Goal: Task Accomplishment & Management: Complete application form

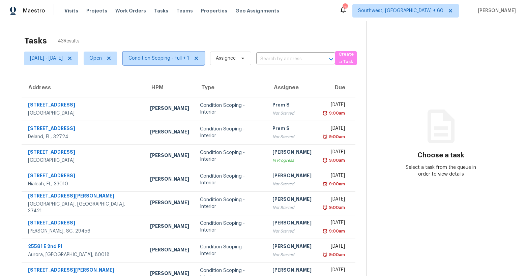
click at [185, 62] on span "Condition Scoping - Full + 1" at bounding box center [164, 58] width 82 height 13
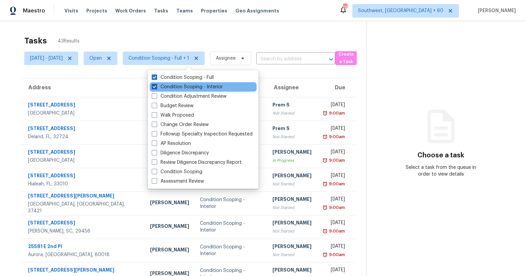
click at [176, 88] on label "Condition Scoping - Interior" at bounding box center [187, 87] width 71 height 7
click at [156, 88] on input "Condition Scoping - Interior" at bounding box center [154, 86] width 4 height 4
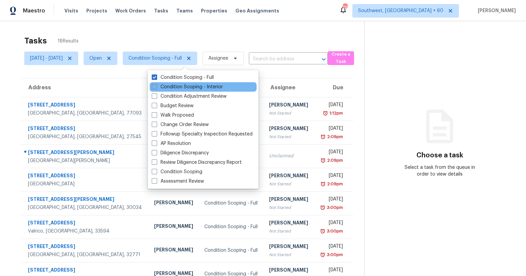
click at [176, 88] on label "Condition Scoping - Interior" at bounding box center [187, 87] width 71 height 7
click at [156, 88] on input "Condition Scoping - Interior" at bounding box center [154, 86] width 4 height 4
checkbox input "true"
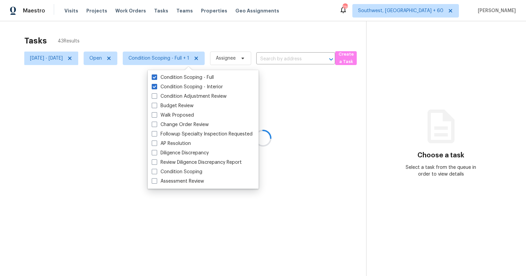
click at [159, 28] on div at bounding box center [263, 138] width 526 height 276
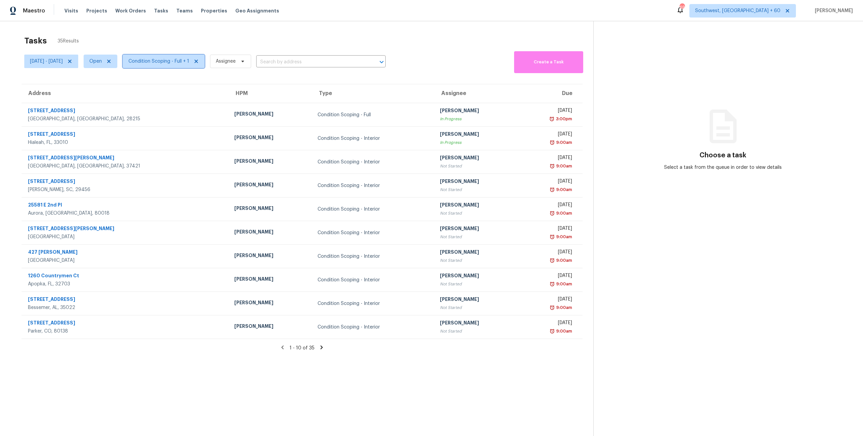
click at [167, 59] on span "Condition Scoping - Full + 1" at bounding box center [158, 61] width 61 height 7
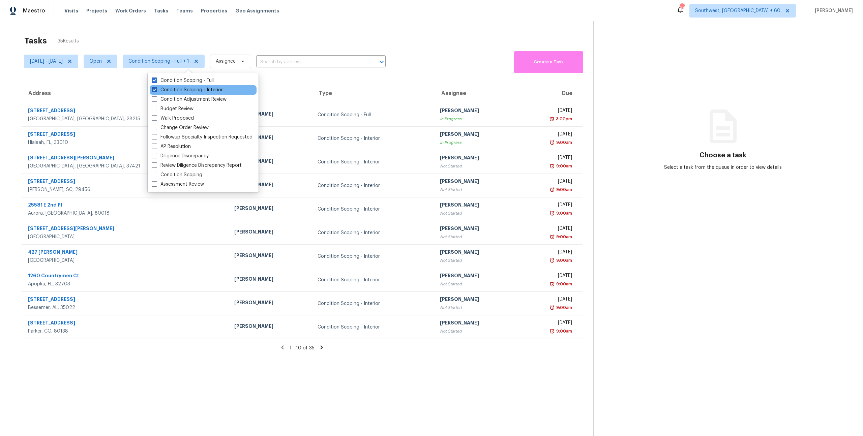
click at [179, 87] on label "Condition Scoping - Interior" at bounding box center [187, 90] width 71 height 7
click at [156, 87] on input "Condition Scoping - Interior" at bounding box center [154, 89] width 4 height 4
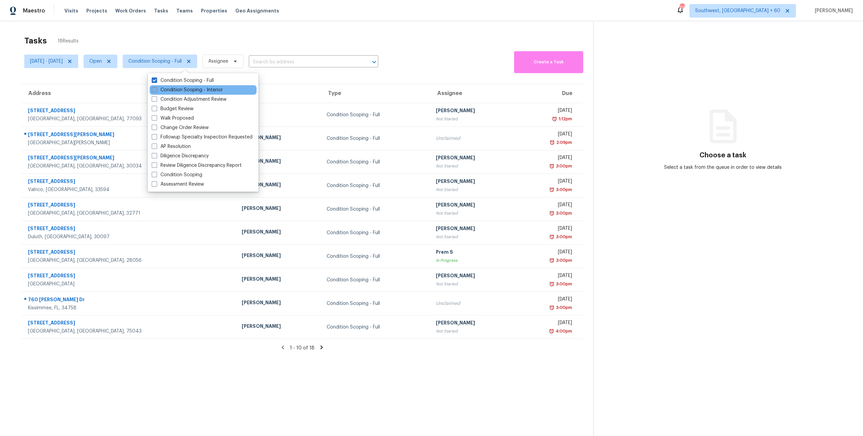
click at [173, 87] on label "Condition Scoping - Interior" at bounding box center [187, 90] width 71 height 7
click at [156, 87] on input "Condition Scoping - Interior" at bounding box center [154, 89] width 4 height 4
checkbox input "true"
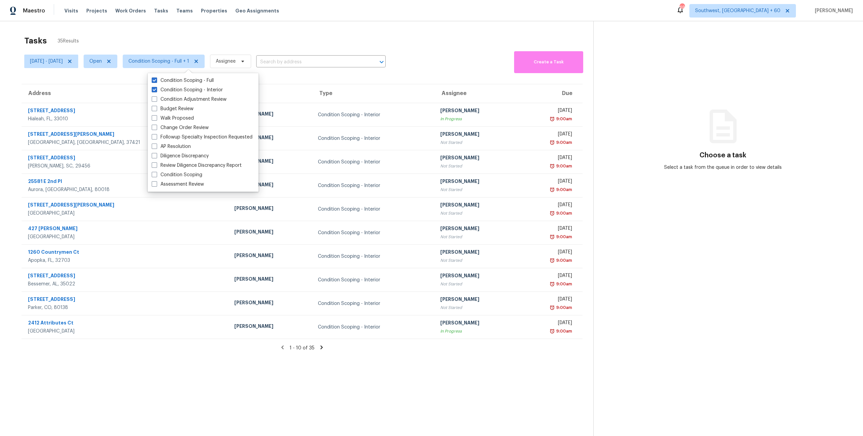
click at [178, 40] on div "Tasks 35 Results" at bounding box center [308, 41] width 569 height 18
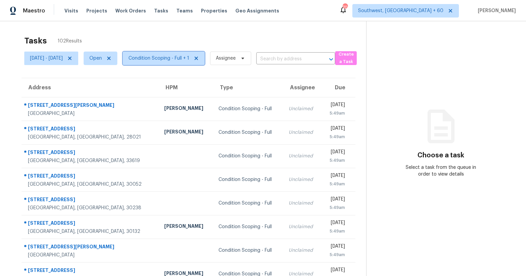
click at [182, 55] on span "Condition Scoping - Full + 1" at bounding box center [158, 58] width 61 height 7
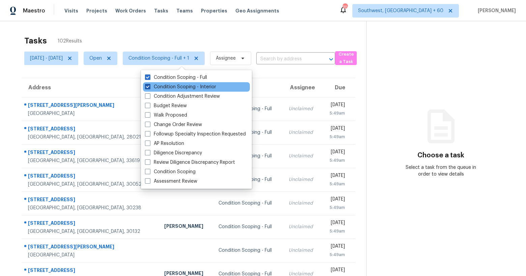
click at [176, 89] on label "Condition Scoping - Interior" at bounding box center [180, 87] width 71 height 7
click at [149, 88] on input "Condition Scoping - Interior" at bounding box center [147, 86] width 4 height 4
click at [176, 89] on label "Condition Scoping - Interior" at bounding box center [180, 87] width 71 height 7
click at [149, 88] on input "Condition Scoping - Interior" at bounding box center [147, 86] width 4 height 4
checkbox input "true"
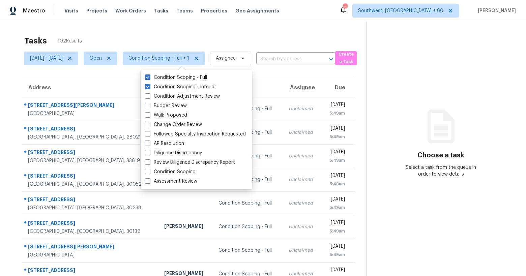
click at [154, 36] on div "Tasks 102 Results" at bounding box center [195, 41] width 342 height 18
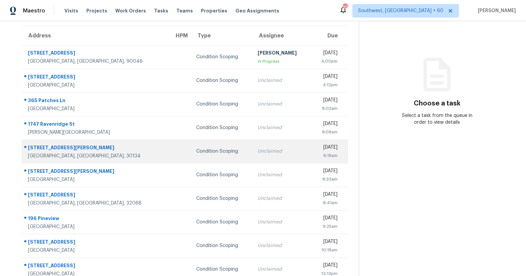
scroll to position [61, 0]
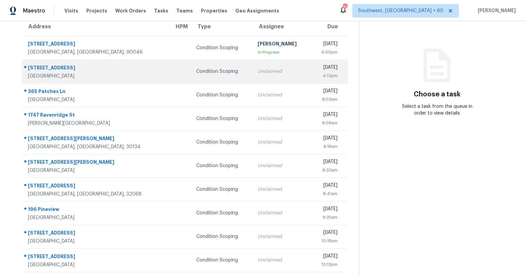
click at [263, 78] on td "Unclaimed" at bounding box center [281, 72] width 58 height 24
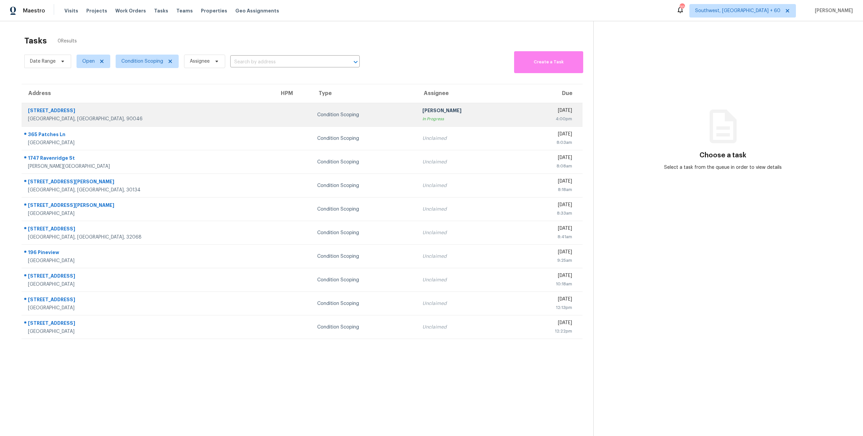
click at [274, 120] on td at bounding box center [293, 115] width 38 height 24
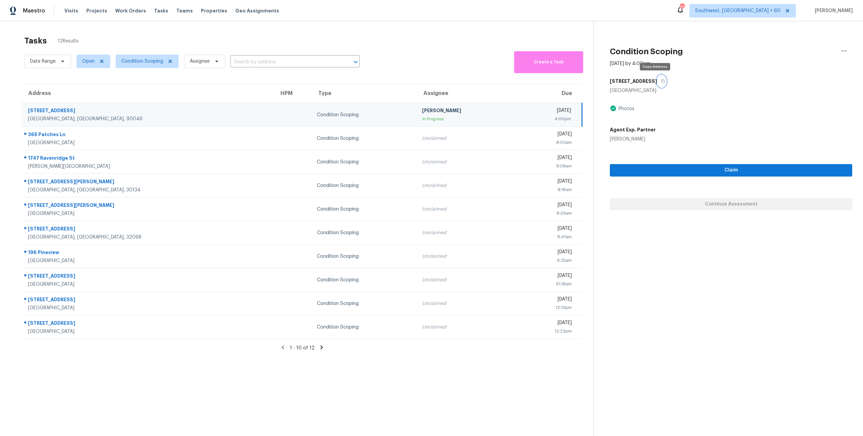
click at [661, 82] on icon "button" at bounding box center [663, 81] width 4 height 4
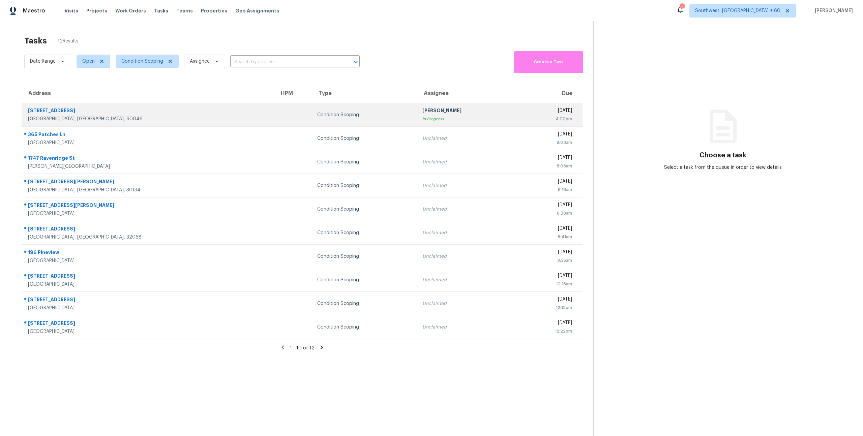
click at [417, 123] on td "[PERSON_NAME] In Progress" at bounding box center [467, 115] width 100 height 24
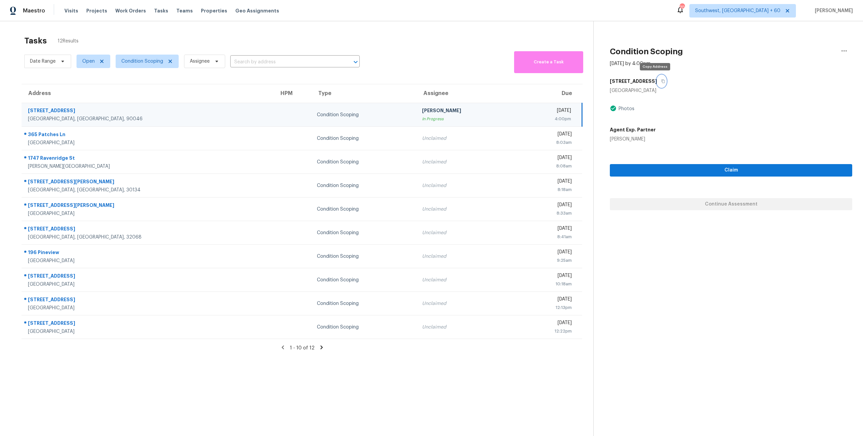
click at [657, 85] on button "button" at bounding box center [661, 81] width 9 height 12
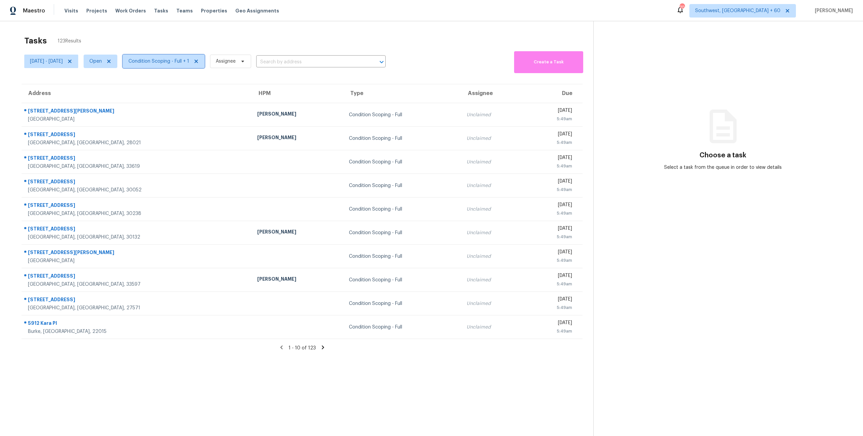
click at [172, 64] on span "Condition Scoping - Full + 1" at bounding box center [158, 61] width 61 height 7
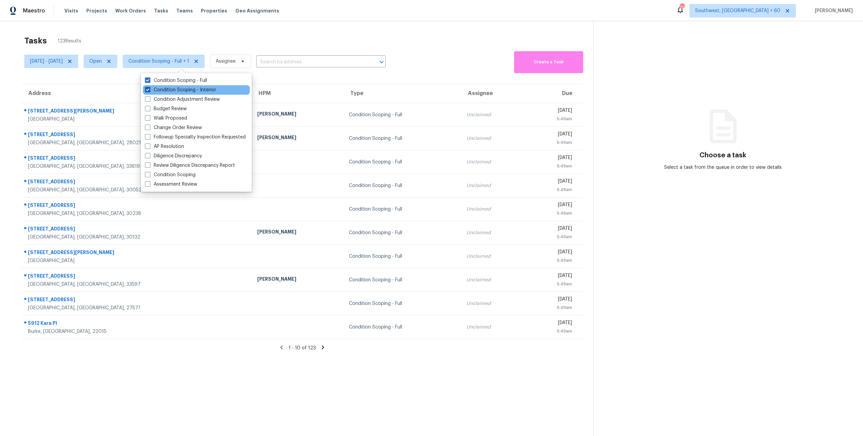
click at [175, 89] on label "Condition Scoping - Interior" at bounding box center [180, 90] width 71 height 7
click at [149, 89] on input "Condition Scoping - Interior" at bounding box center [147, 89] width 4 height 4
click at [171, 90] on label "Condition Scoping - Interior" at bounding box center [180, 90] width 71 height 7
click at [149, 90] on input "Condition Scoping - Interior" at bounding box center [147, 89] width 4 height 4
checkbox input "true"
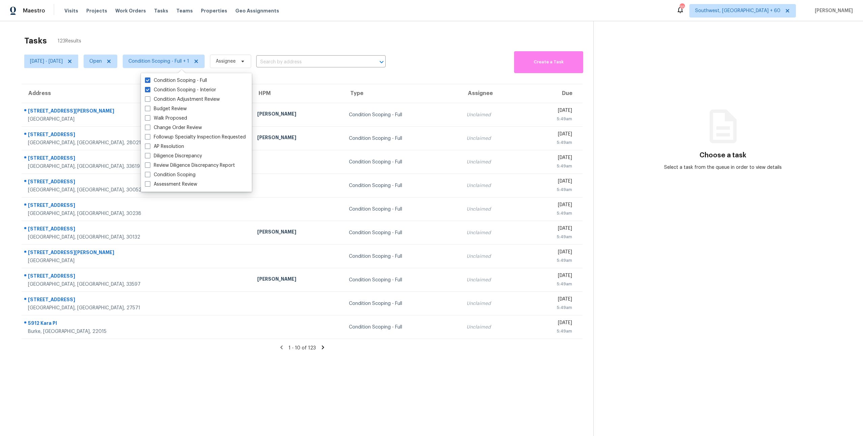
click at [132, 37] on div "Tasks 123 Results" at bounding box center [308, 41] width 569 height 18
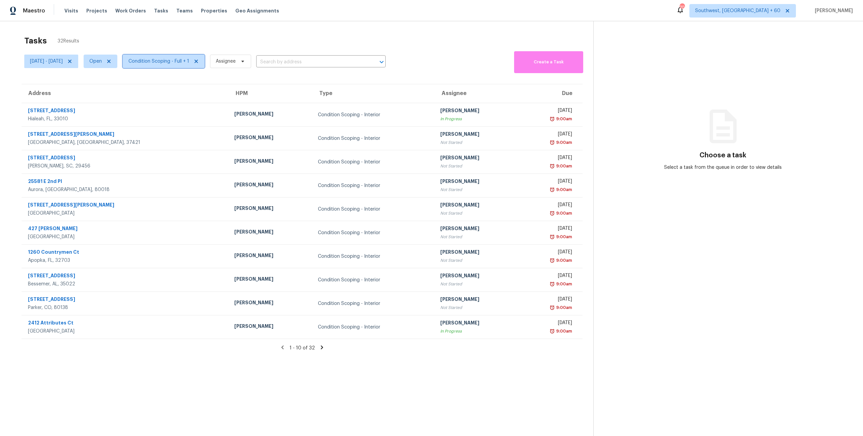
click at [187, 62] on span "Condition Scoping - Full + 1" at bounding box center [158, 61] width 61 height 7
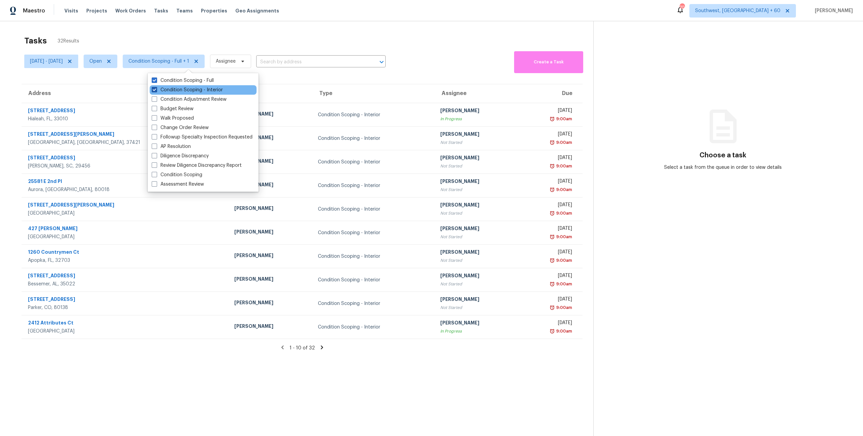
click at [187, 92] on label "Condition Scoping - Interior" at bounding box center [187, 90] width 71 height 7
click at [156, 91] on input "Condition Scoping - Interior" at bounding box center [154, 89] width 4 height 4
checkbox input "false"
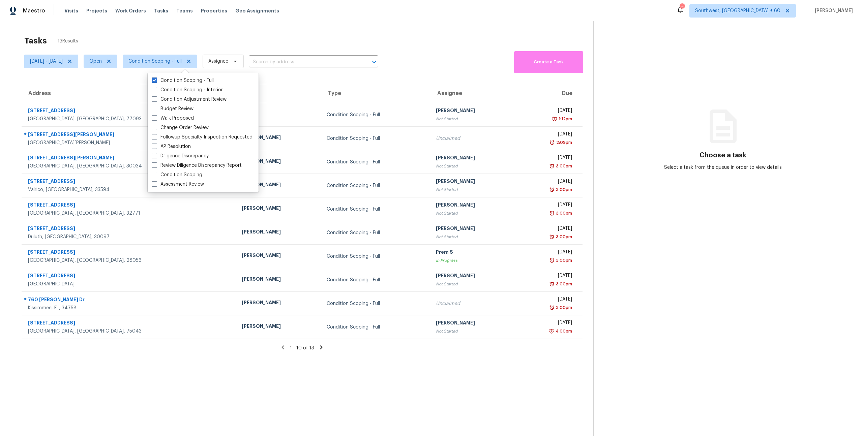
click at [167, 33] on div "Tasks 13 Results" at bounding box center [308, 41] width 569 height 18
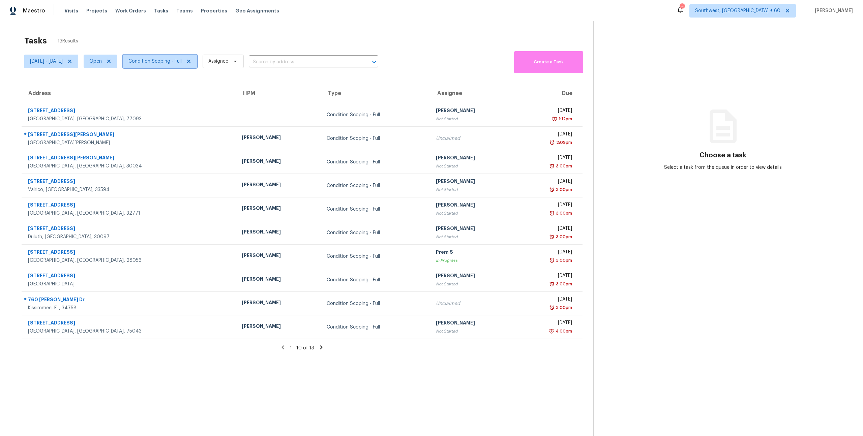
click at [182, 61] on span "Condition Scoping - Full" at bounding box center [154, 61] width 53 height 7
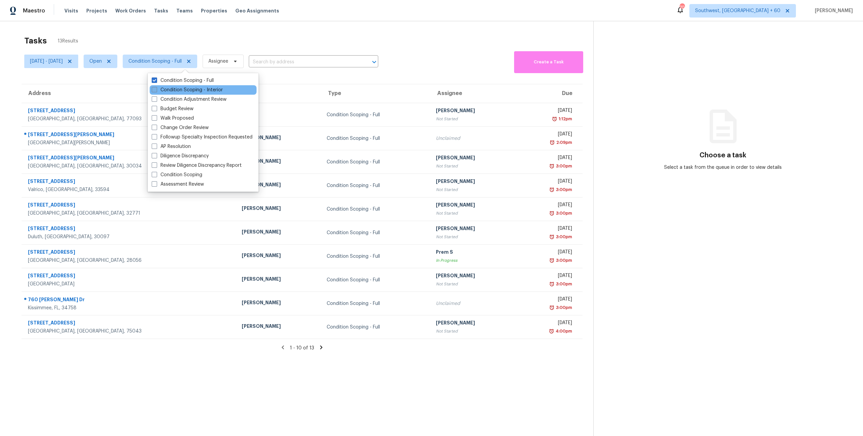
click at [196, 93] on label "Condition Scoping - Interior" at bounding box center [187, 90] width 71 height 7
click at [156, 91] on input "Condition Scoping - Interior" at bounding box center [154, 89] width 4 height 4
checkbox input "true"
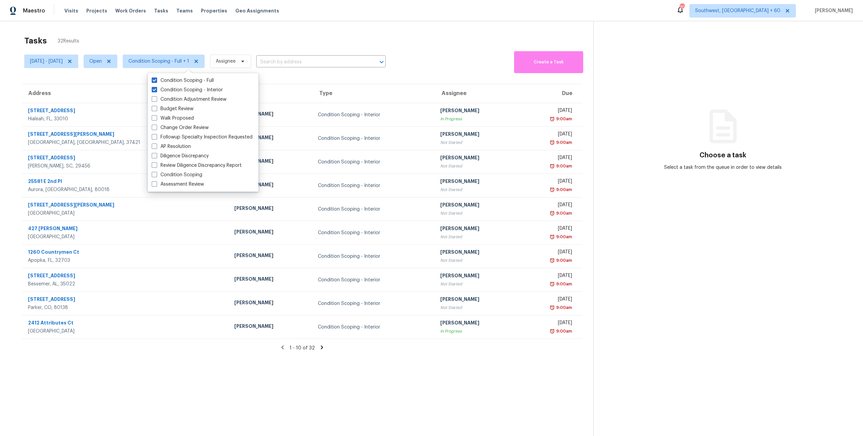
click at [166, 37] on div "Tasks 32 Results" at bounding box center [308, 41] width 569 height 18
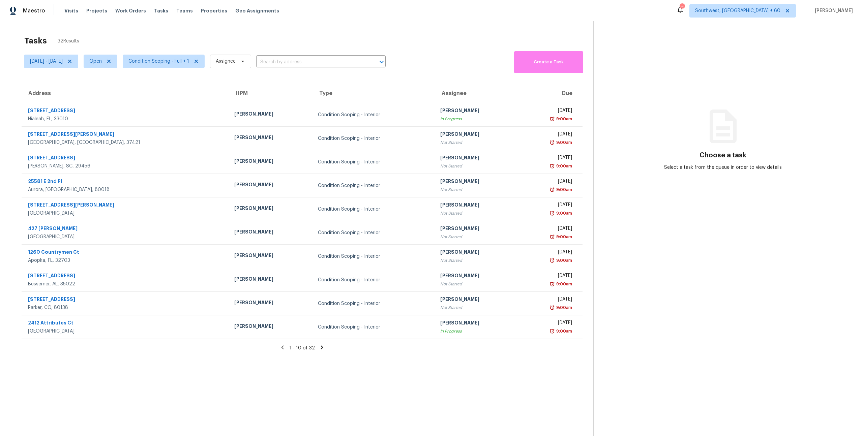
click at [322, 347] on icon at bounding box center [322, 348] width 2 height 4
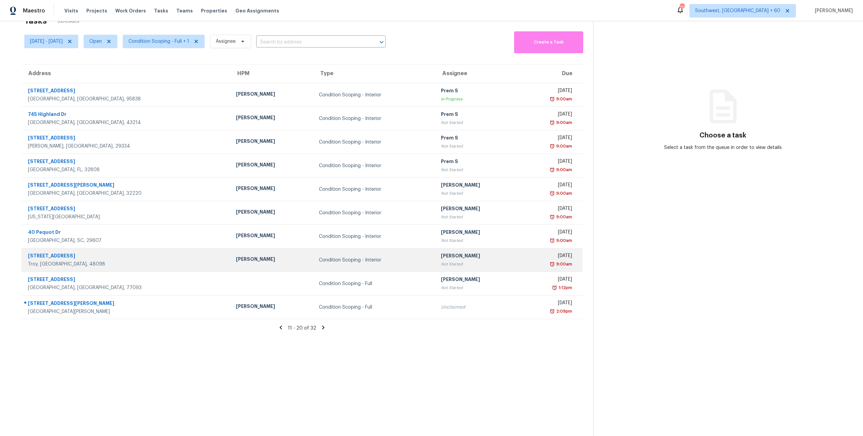
scroll to position [21, 0]
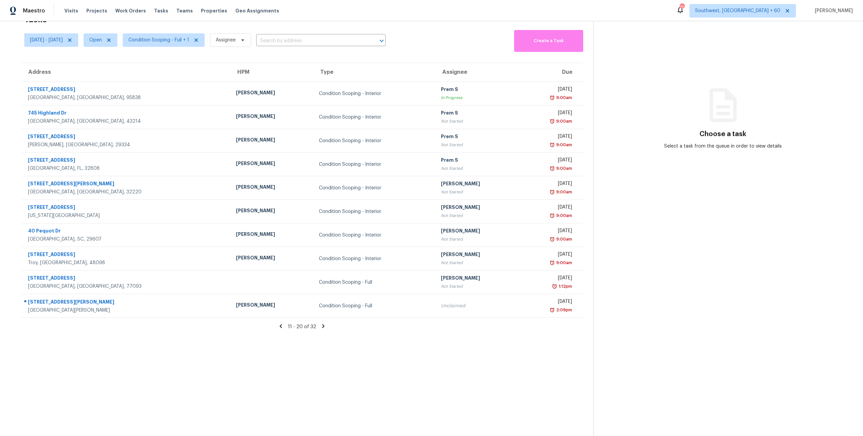
click at [324, 326] on icon at bounding box center [323, 326] width 6 height 6
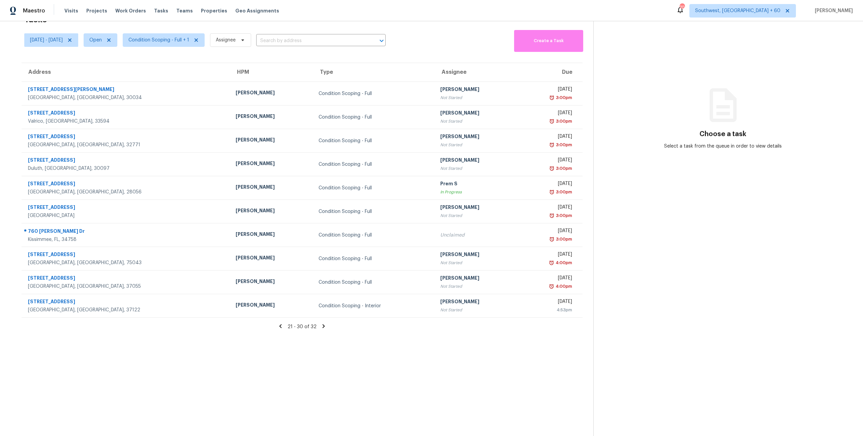
click at [282, 327] on icon at bounding box center [280, 326] width 6 height 6
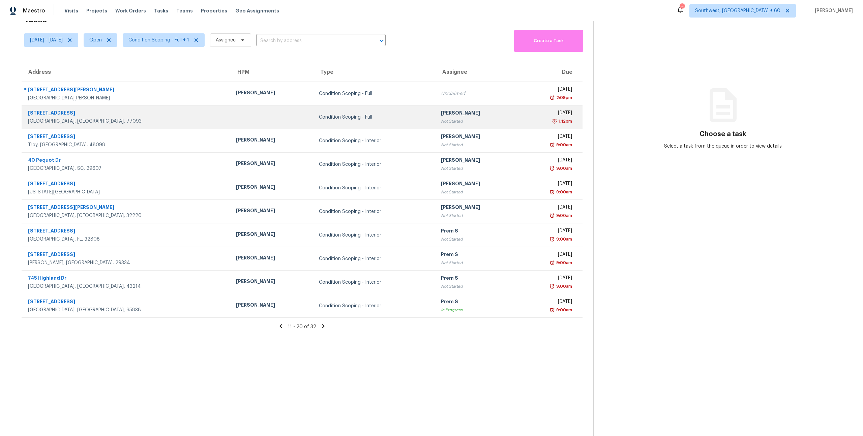
scroll to position [0, 0]
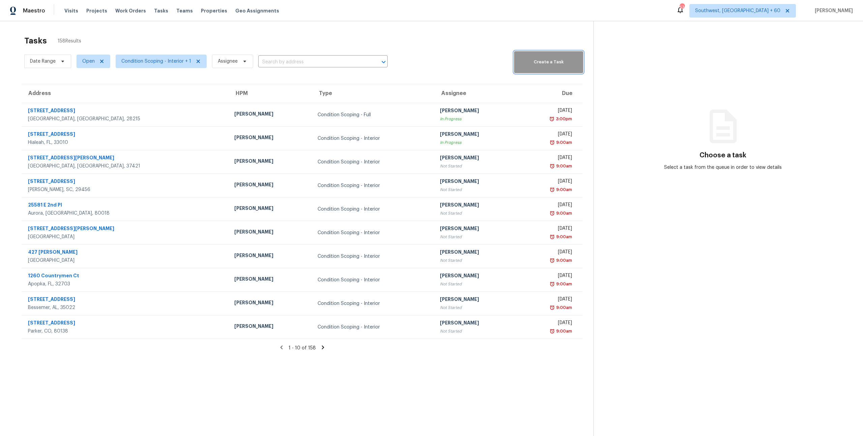
click at [538, 68] on button "Create a Task" at bounding box center [548, 62] width 69 height 22
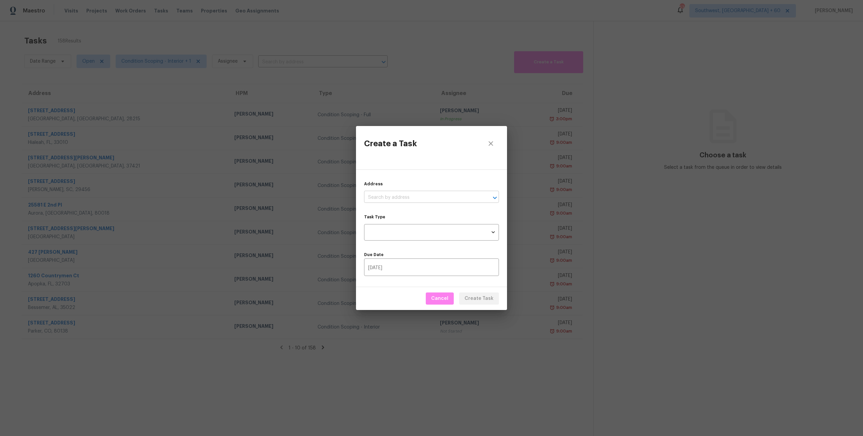
click at [406, 198] on input "text" at bounding box center [422, 197] width 116 height 10
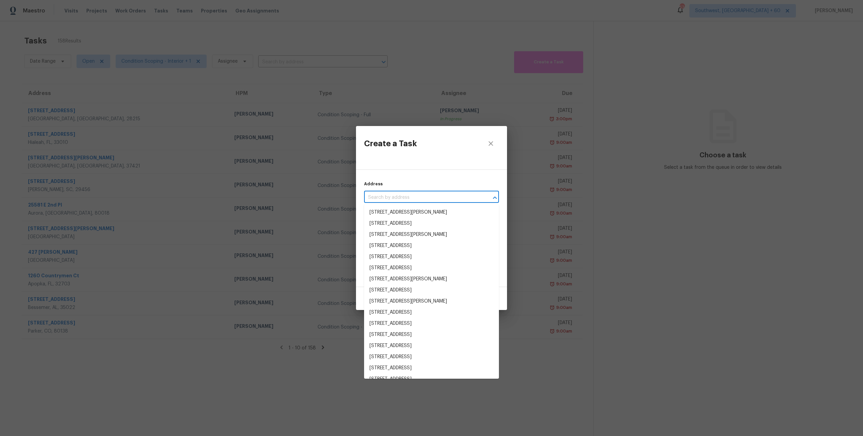
paste input "[STREET_ADDRESS]"
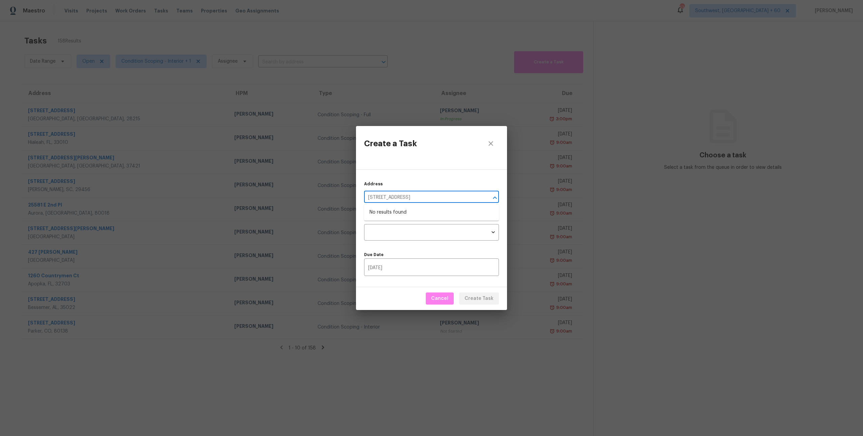
type input "147 Dove Cottage Ln, Cary, NC 27519"
click at [492, 148] on button "close" at bounding box center [491, 144] width 16 height 16
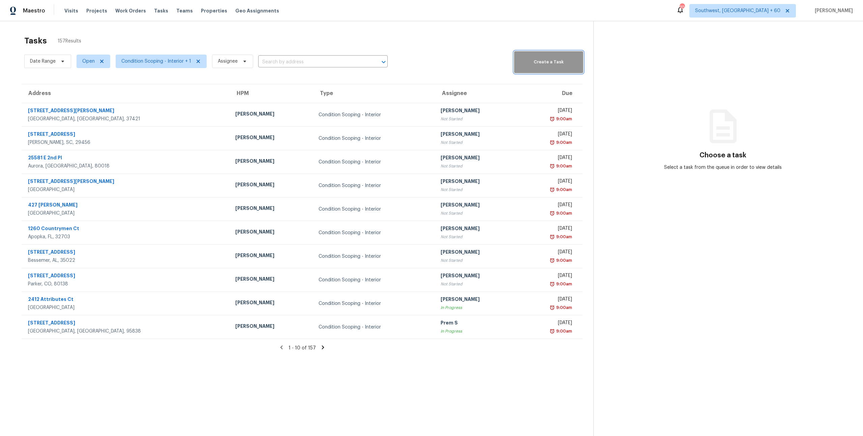
click at [529, 71] on button "Create a Task" at bounding box center [548, 62] width 69 height 22
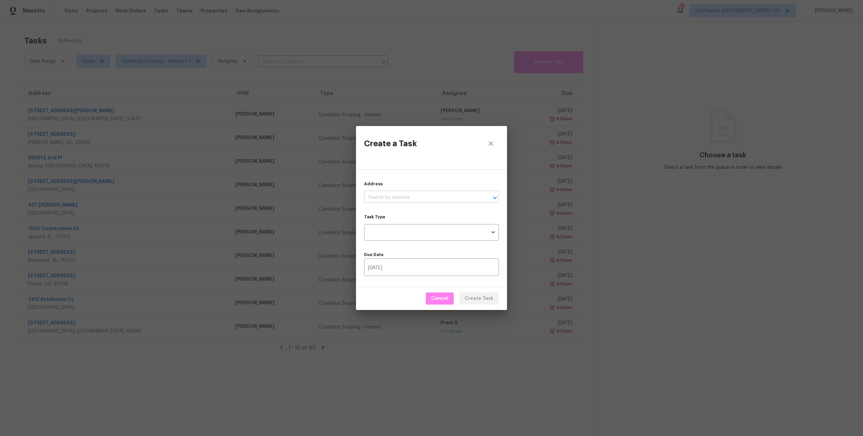
click at [400, 195] on input "text" at bounding box center [422, 197] width 116 height 10
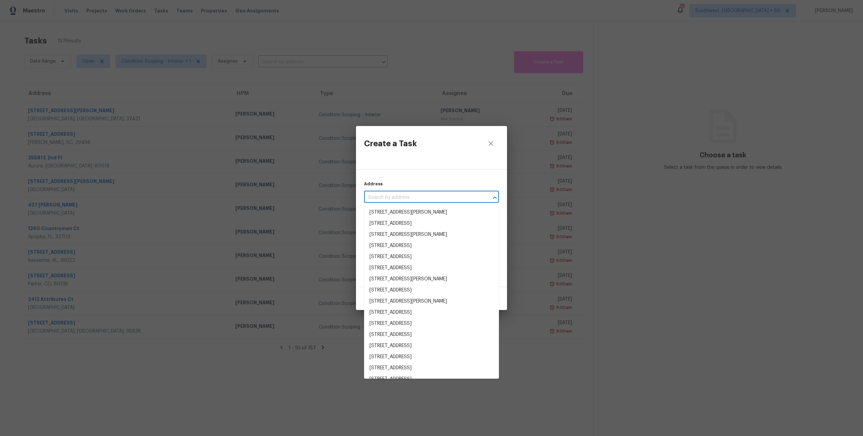
paste input "[STREET_ADDRESS]"
type input "[STREET_ADDRESS]"
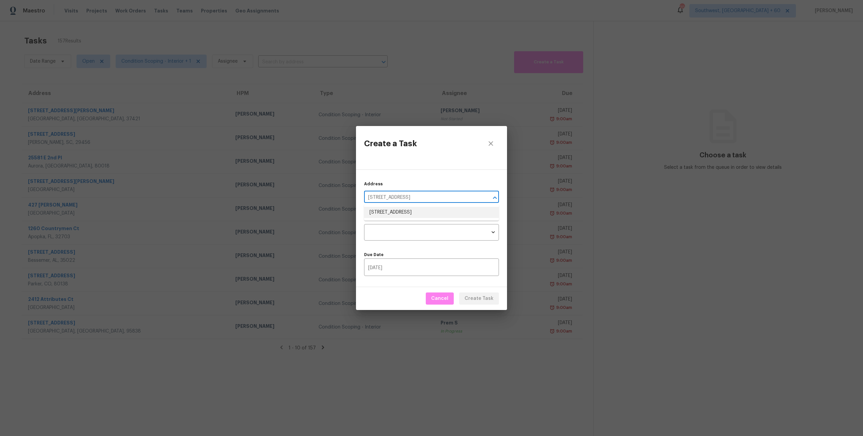
click at [399, 211] on li "[STREET_ADDRESS]" at bounding box center [431, 212] width 135 height 11
click at [402, 237] on body "Maestro Visits Projects Work Orders Tasks Teams Properties Geo Assignments [STR…" at bounding box center [431, 218] width 863 height 436
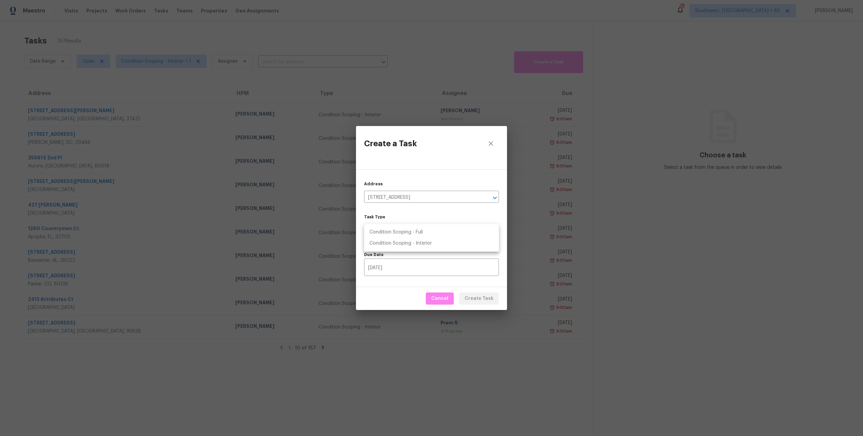
click at [396, 234] on li "Condition Scoping - Full" at bounding box center [431, 232] width 135 height 11
type input "virtual_full_assessment"
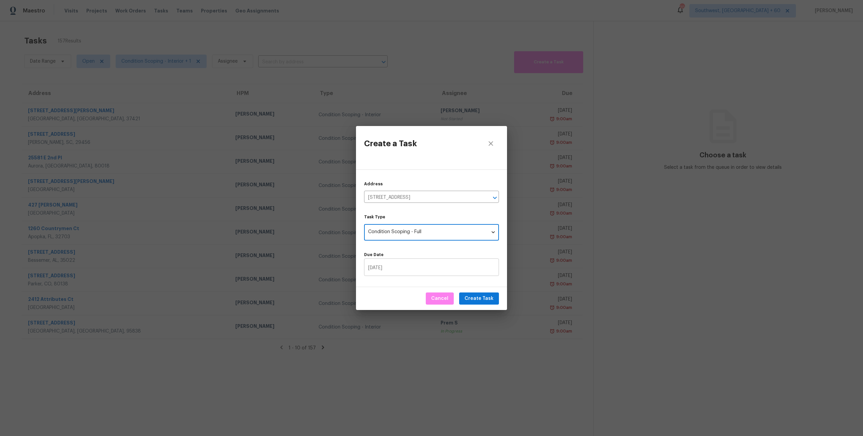
click at [409, 267] on input "[DATE]" at bounding box center [431, 268] width 135 height 16
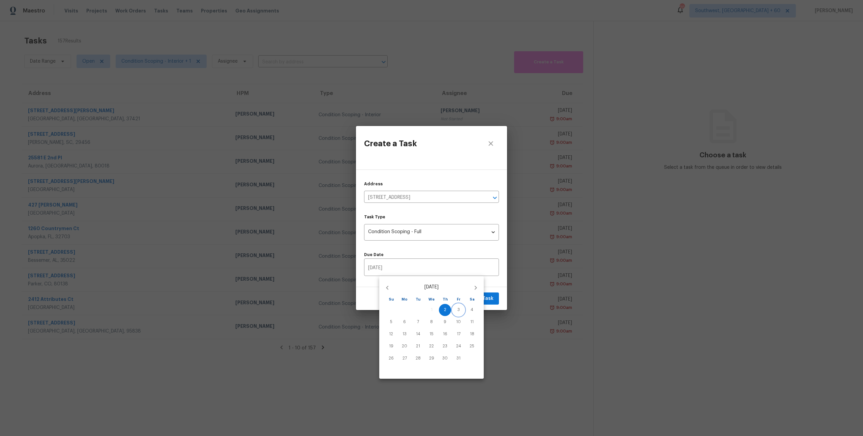
click at [457, 308] on p "3" at bounding box center [458, 310] width 2 height 6
type input "[DATE]"
click at [499, 286] on div at bounding box center [431, 218] width 863 height 436
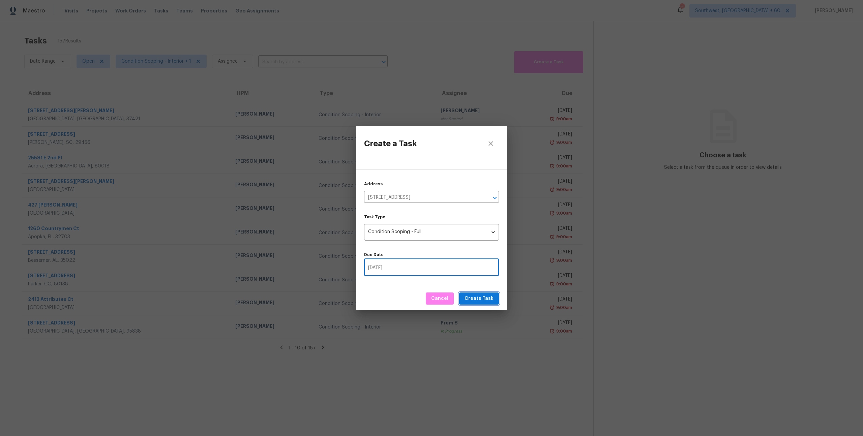
click at [483, 301] on span "Create Task" at bounding box center [479, 299] width 29 height 8
